Goal: Task Accomplishment & Management: Use online tool/utility

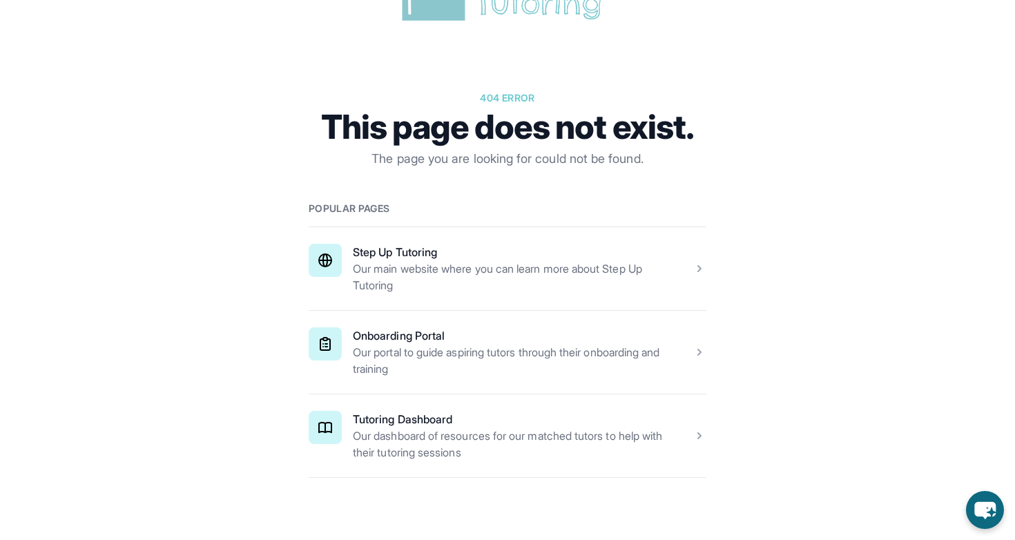
scroll to position [186, 0]
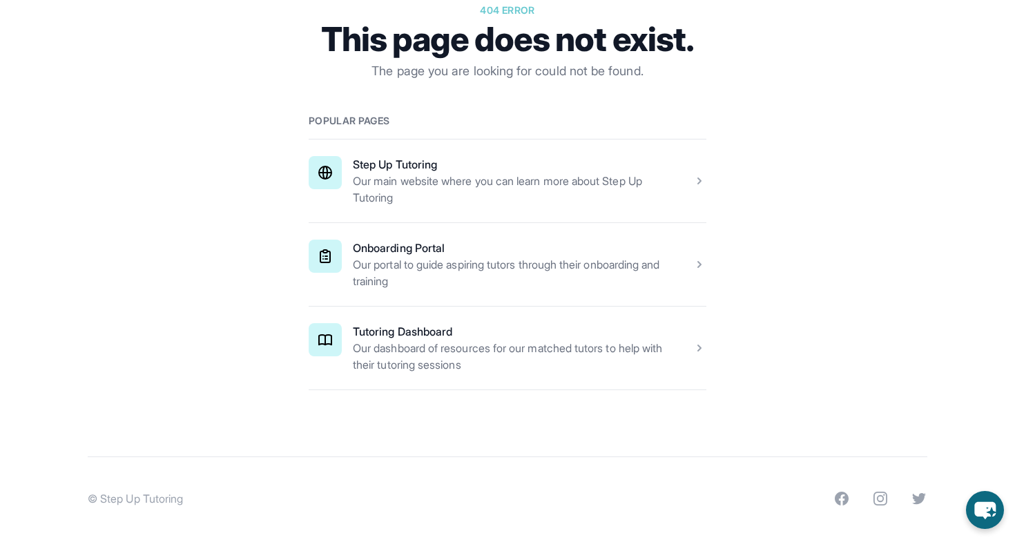
click at [500, 355] on span at bounding box center [508, 348] width 398 height 83
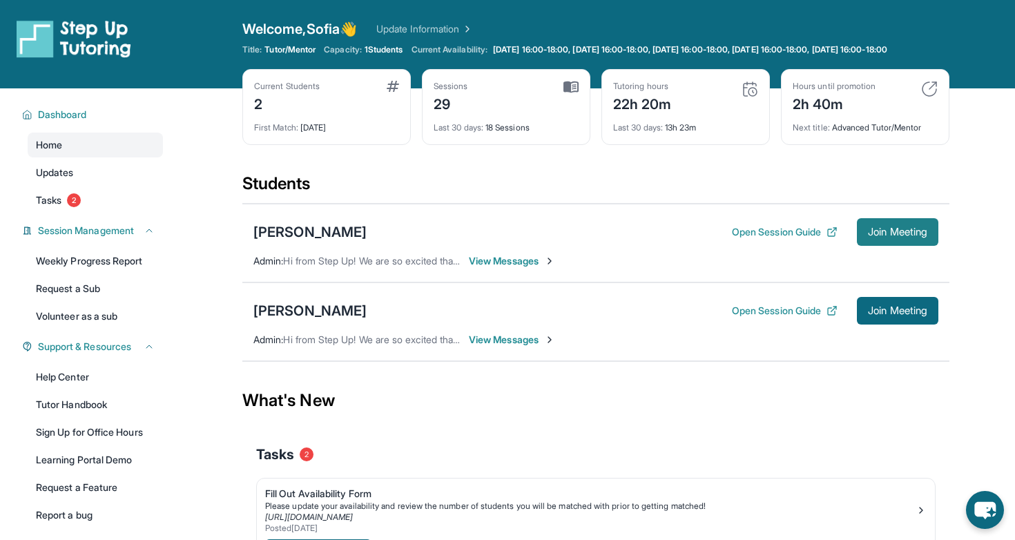
click at [901, 236] on span "Join Meeting" at bounding box center [897, 232] width 59 height 8
